Goal: Communication & Community: Share content

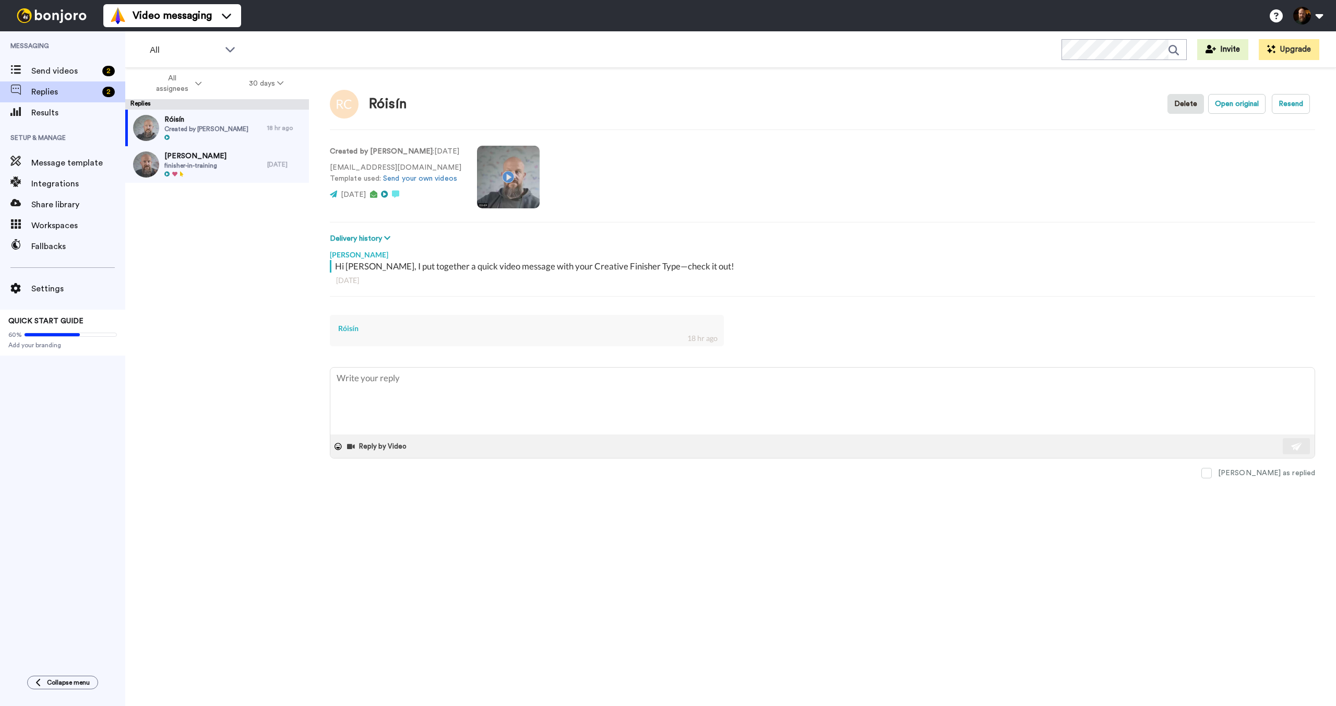
type textarea "x"
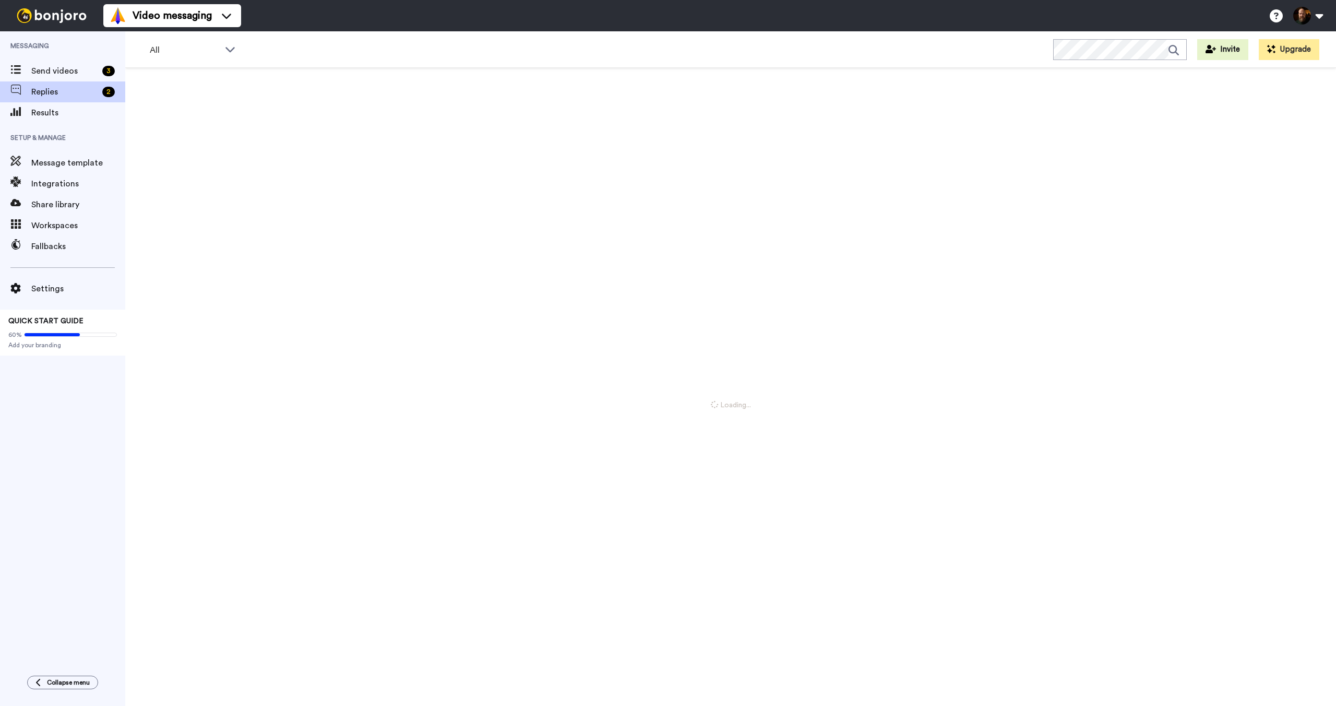
click at [76, 69] on span "Send videos" at bounding box center [64, 71] width 67 height 13
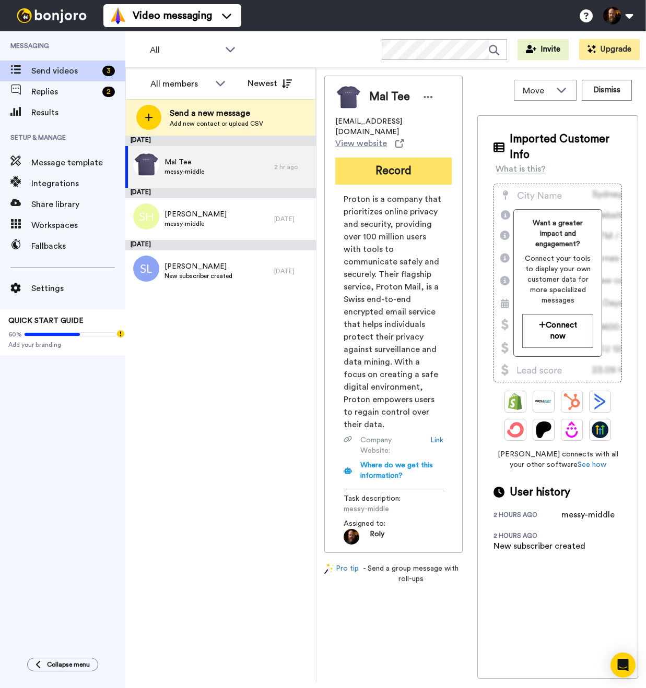
click at [407, 163] on button "Record" at bounding box center [393, 171] width 116 height 27
click at [397, 165] on button "Record" at bounding box center [393, 171] width 116 height 27
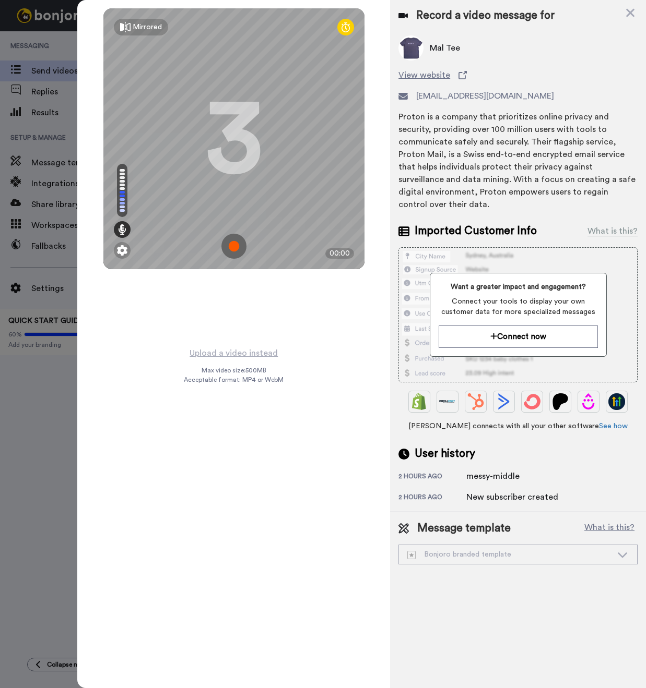
click at [236, 247] on img at bounding box center [233, 246] width 25 height 25
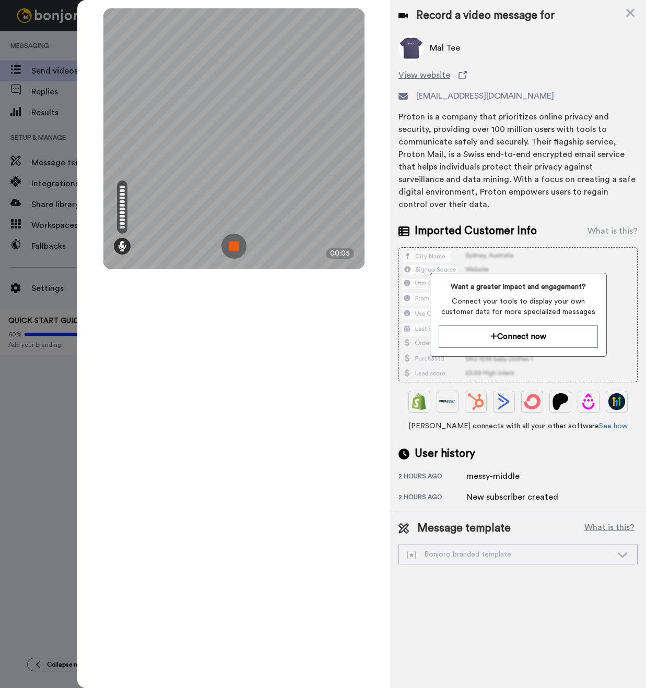
click at [236, 250] on img at bounding box center [233, 246] width 25 height 25
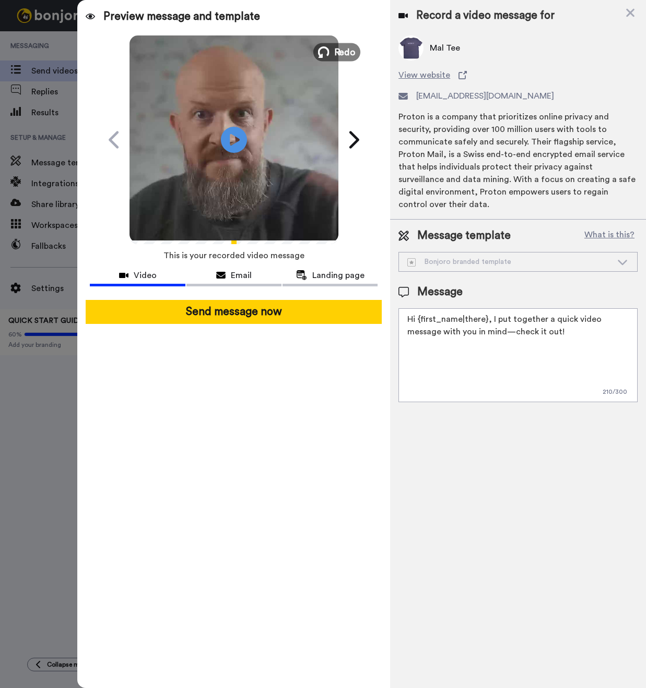
click at [337, 51] on span "Redo" at bounding box center [344, 52] width 22 height 14
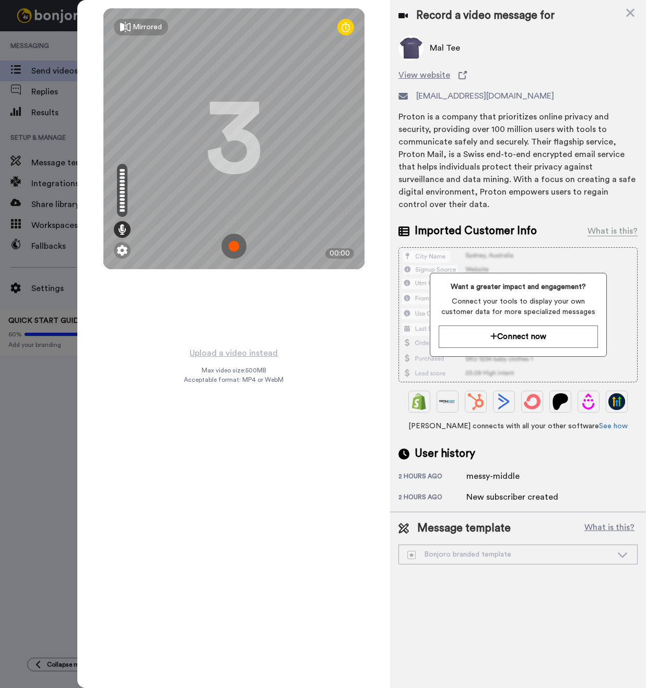
click at [232, 245] on img at bounding box center [233, 246] width 25 height 25
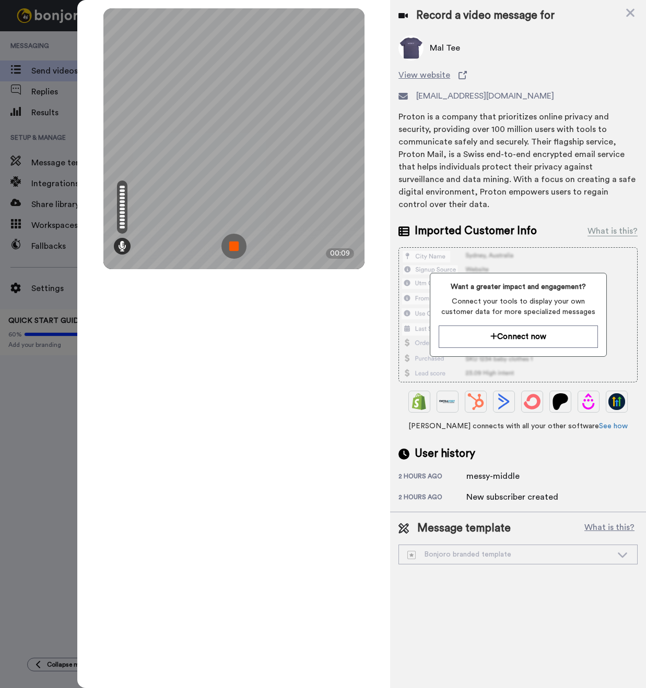
click at [233, 245] on img at bounding box center [233, 246] width 25 height 25
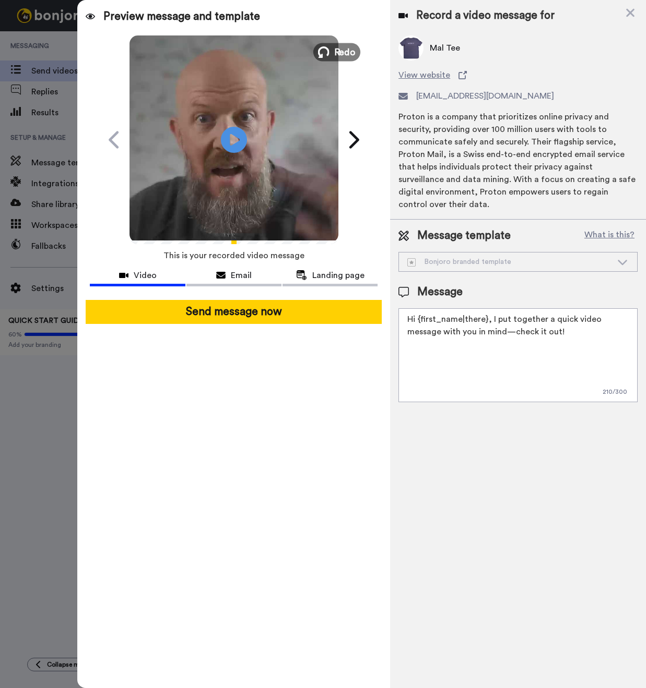
click at [337, 49] on span "Redo" at bounding box center [344, 52] width 22 height 14
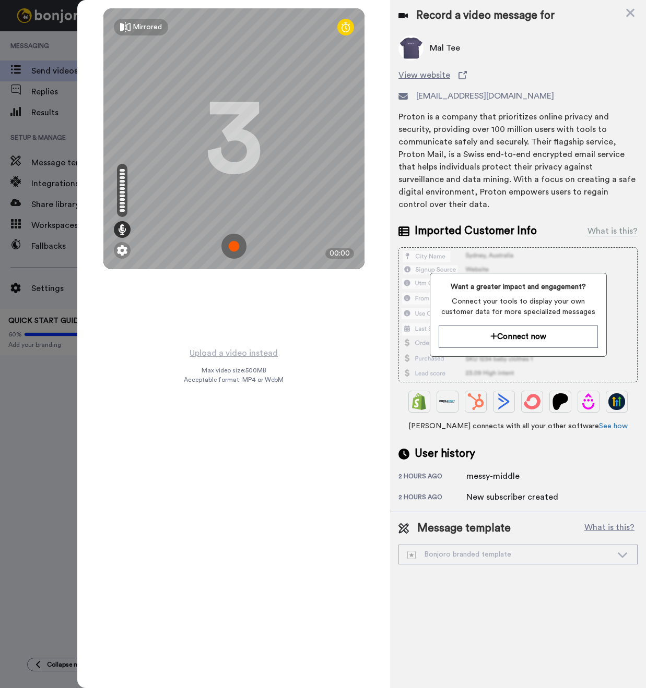
click at [232, 247] on img at bounding box center [233, 246] width 25 height 25
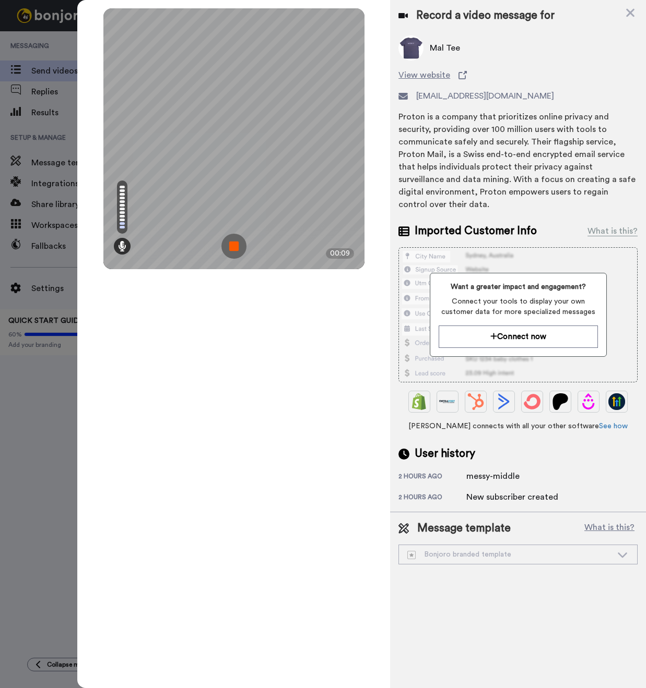
click at [231, 247] on img at bounding box center [233, 246] width 25 height 25
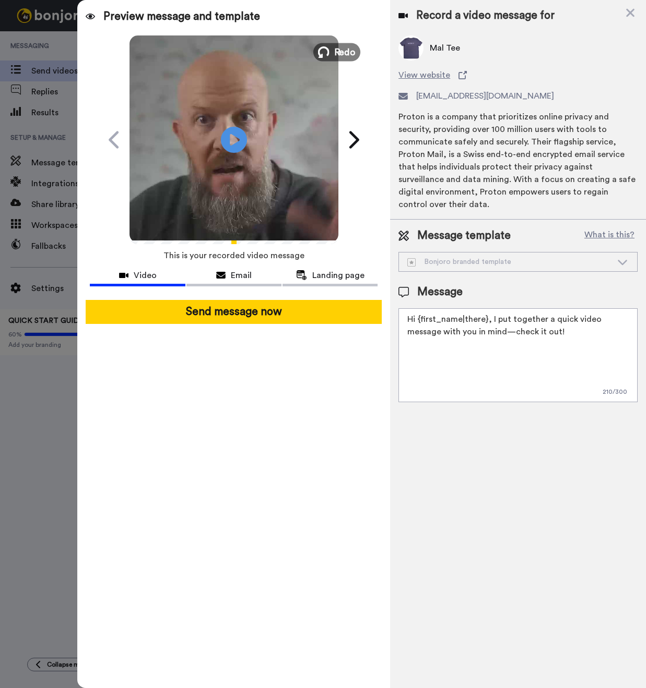
click at [341, 50] on span "Redo" at bounding box center [344, 52] width 22 height 14
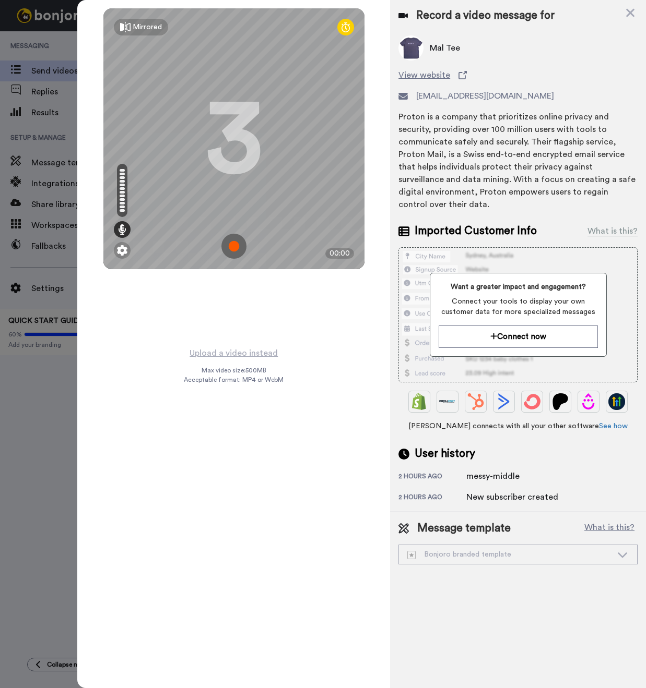
click at [232, 248] on img at bounding box center [233, 246] width 25 height 25
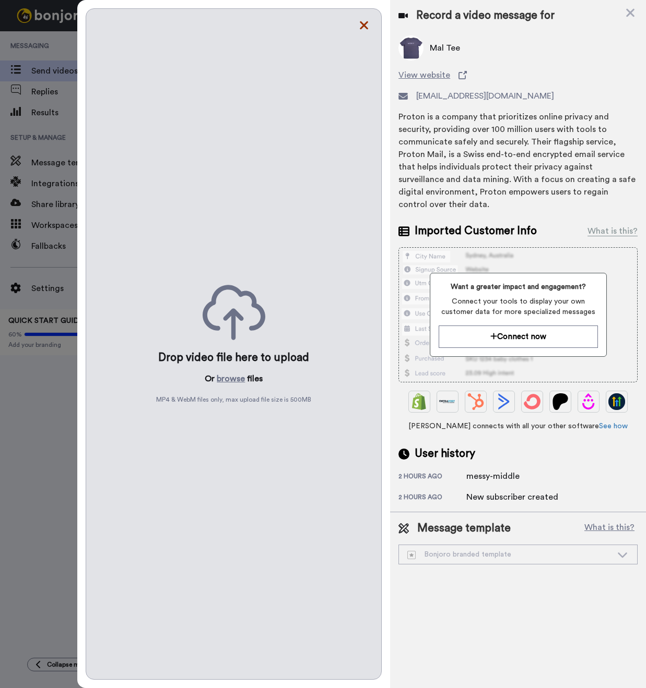
click at [360, 30] on icon at bounding box center [364, 25] width 10 height 13
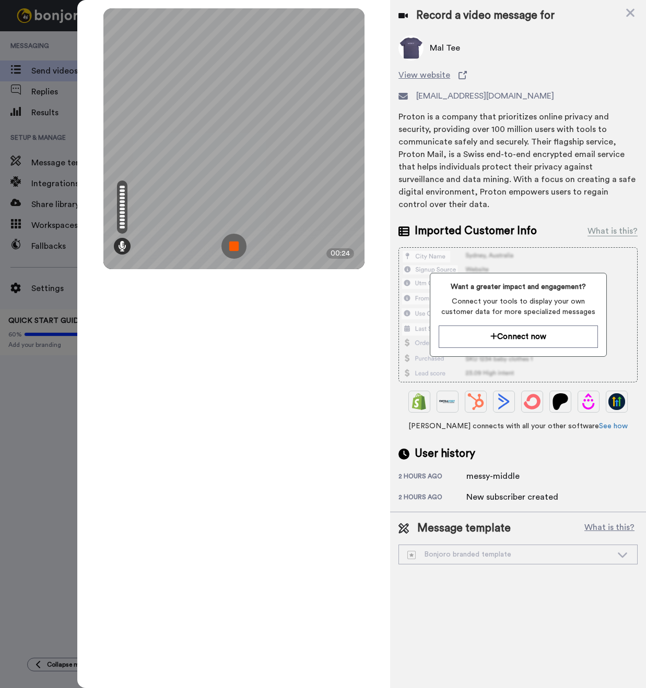
click at [236, 250] on img at bounding box center [233, 246] width 25 height 25
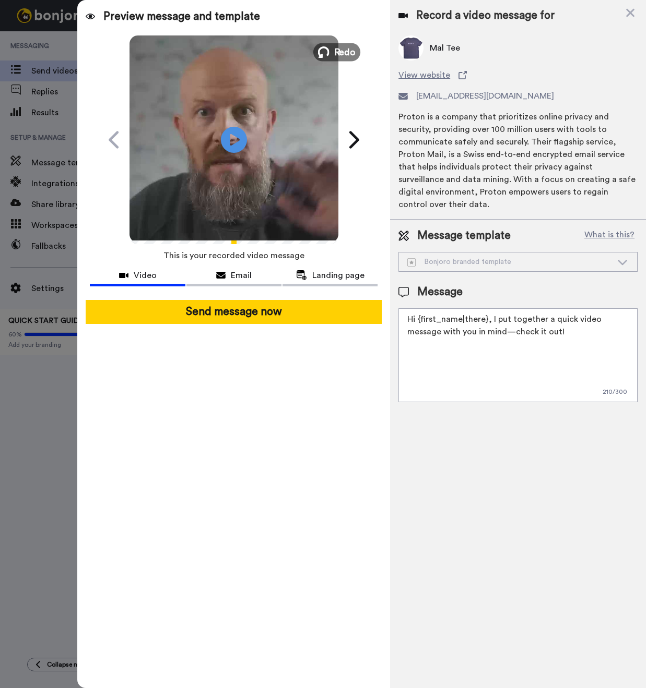
click at [336, 51] on span "Redo" at bounding box center [344, 52] width 22 height 14
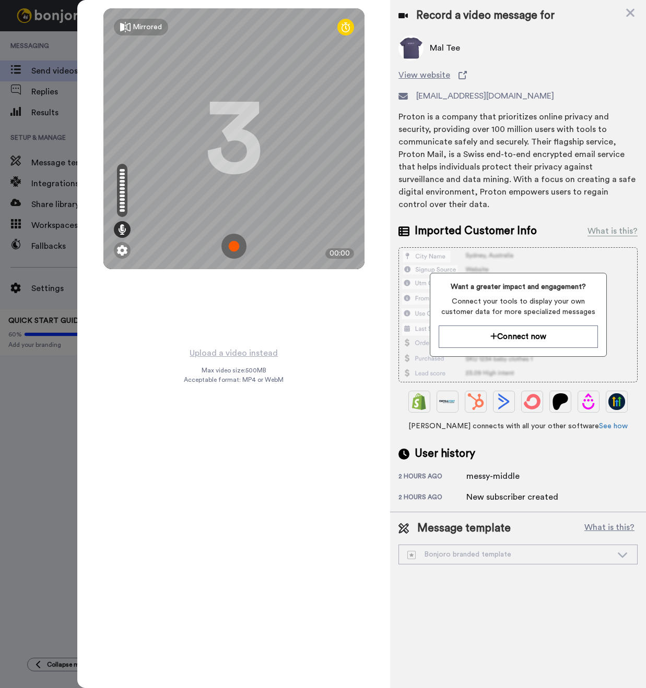
click at [233, 249] on img at bounding box center [233, 246] width 25 height 25
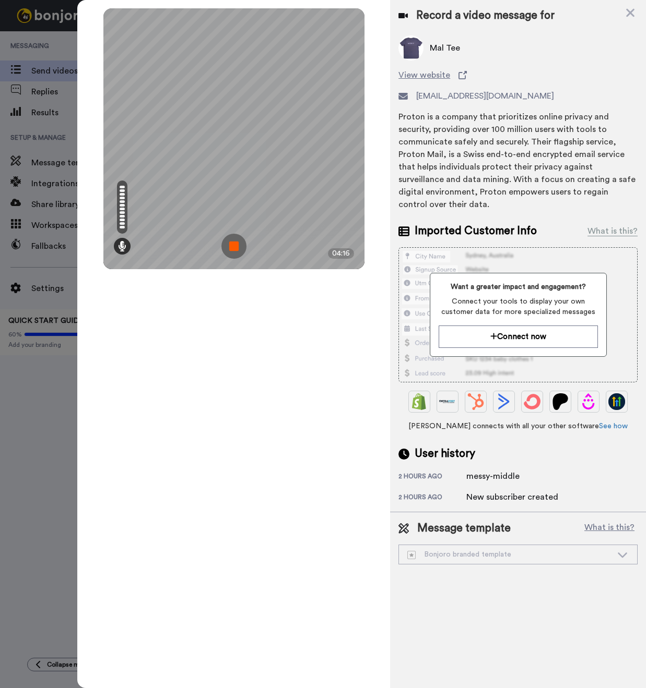
click at [230, 246] on img at bounding box center [233, 246] width 25 height 25
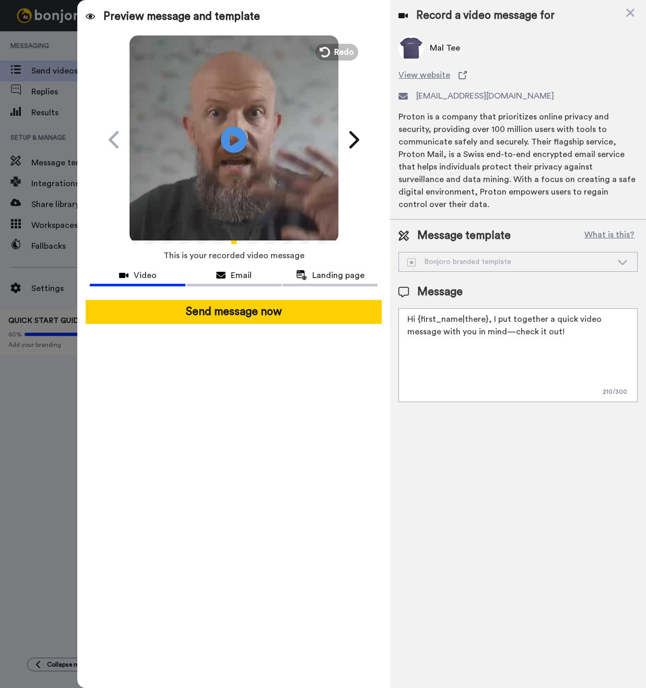
drag, startPoint x: 538, startPoint y: 321, endPoint x: 427, endPoint y: 319, distance: 110.7
click at [427, 319] on textarea "Hi {first_name|there}, I put together a quick video message with you in mind—ch…" at bounding box center [517, 355] width 239 height 94
click at [583, 320] on textarea "Hi {first_name|there}, I put together a quick video message with your Creative …" at bounding box center [517, 355] width 239 height 94
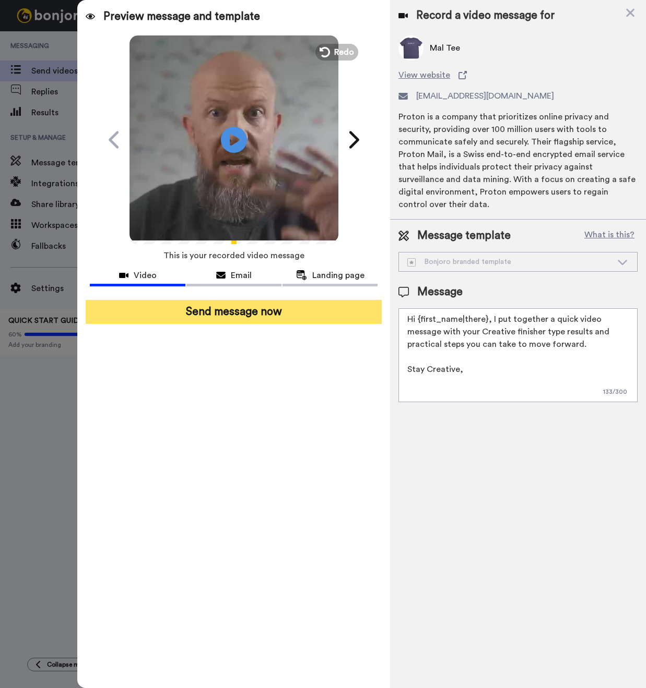
type textarea "Hi {first_name|there}, I put together a quick video message with your Creative …"
drag, startPoint x: 232, startPoint y: 317, endPoint x: 237, endPoint y: 322, distance: 7.8
click at [232, 316] on button "Send message now" at bounding box center [234, 312] width 296 height 24
